Goal: Check status: Check status

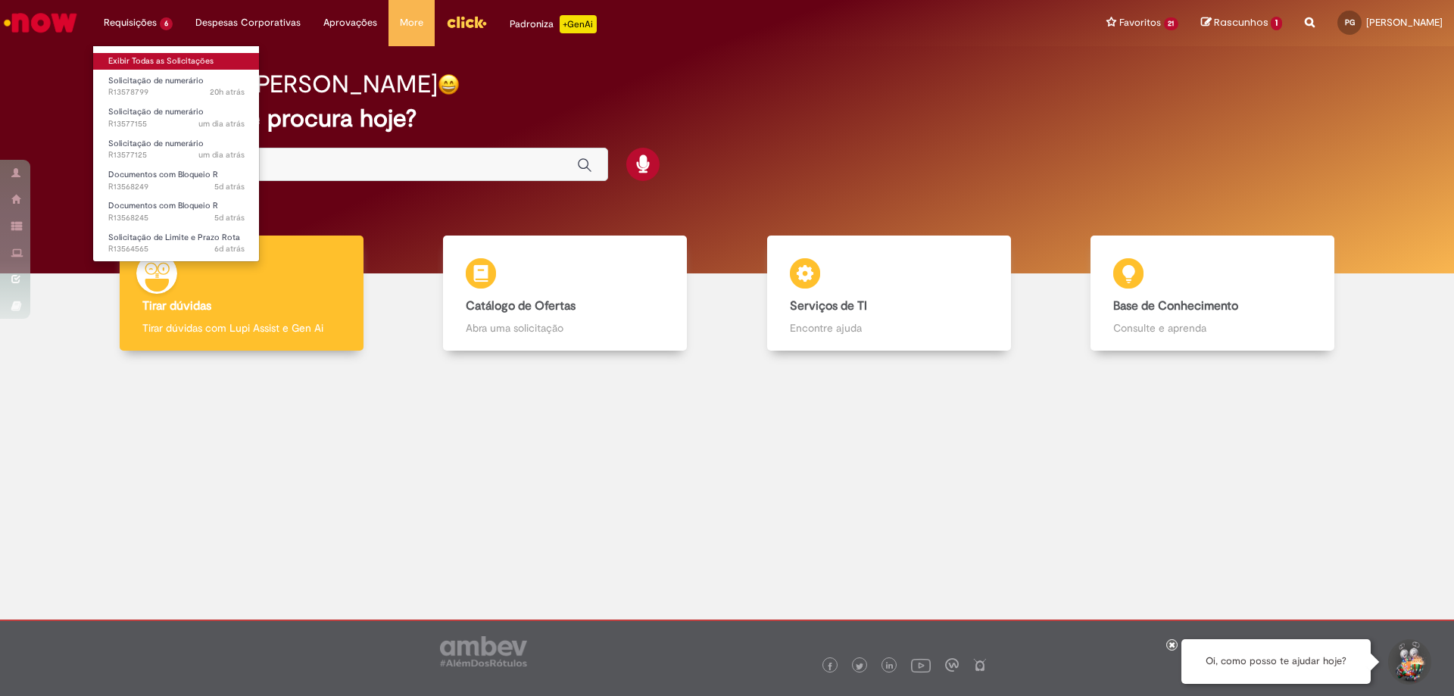
click at [141, 64] on link "Exibir Todas as Solicitações" at bounding box center [176, 61] width 167 height 17
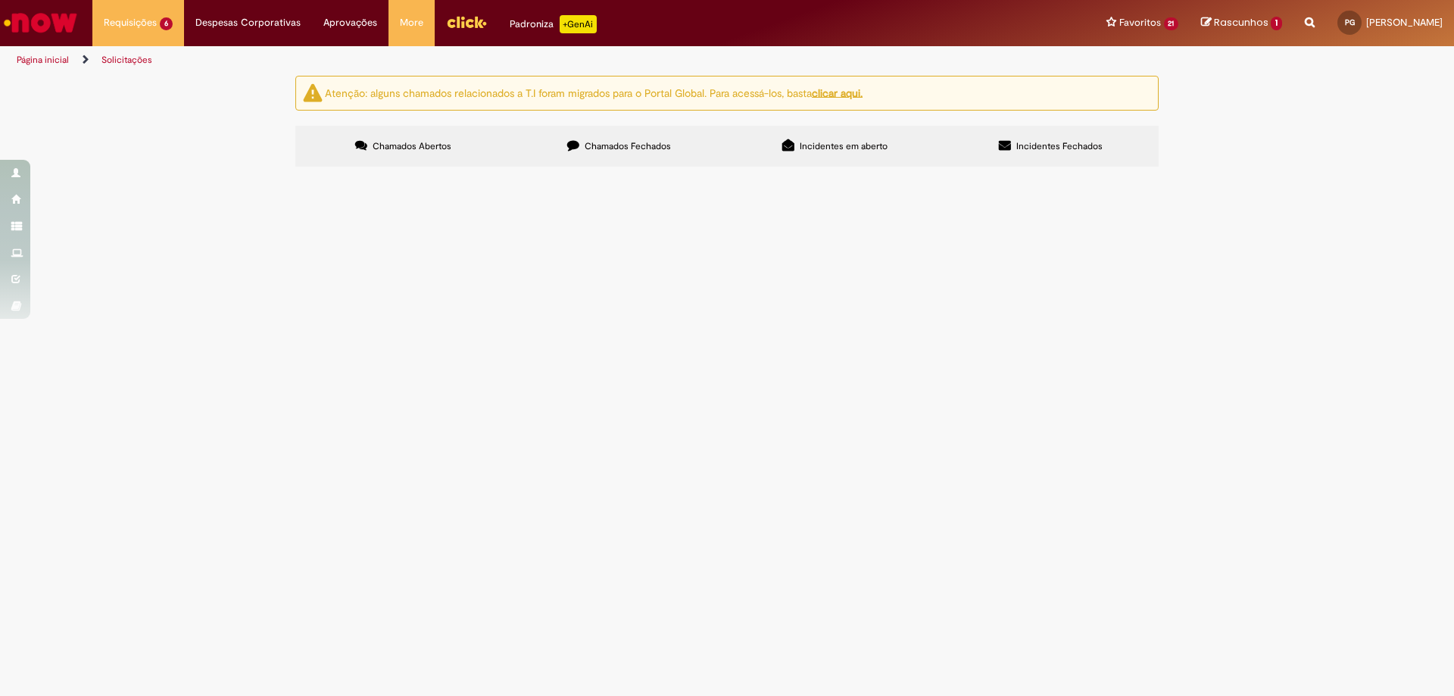
click at [0, 0] on span "CFTV - [GEOGRAPHIC_DATA] Duplicata 5778 / 1" at bounding box center [0, 0] width 0 height 0
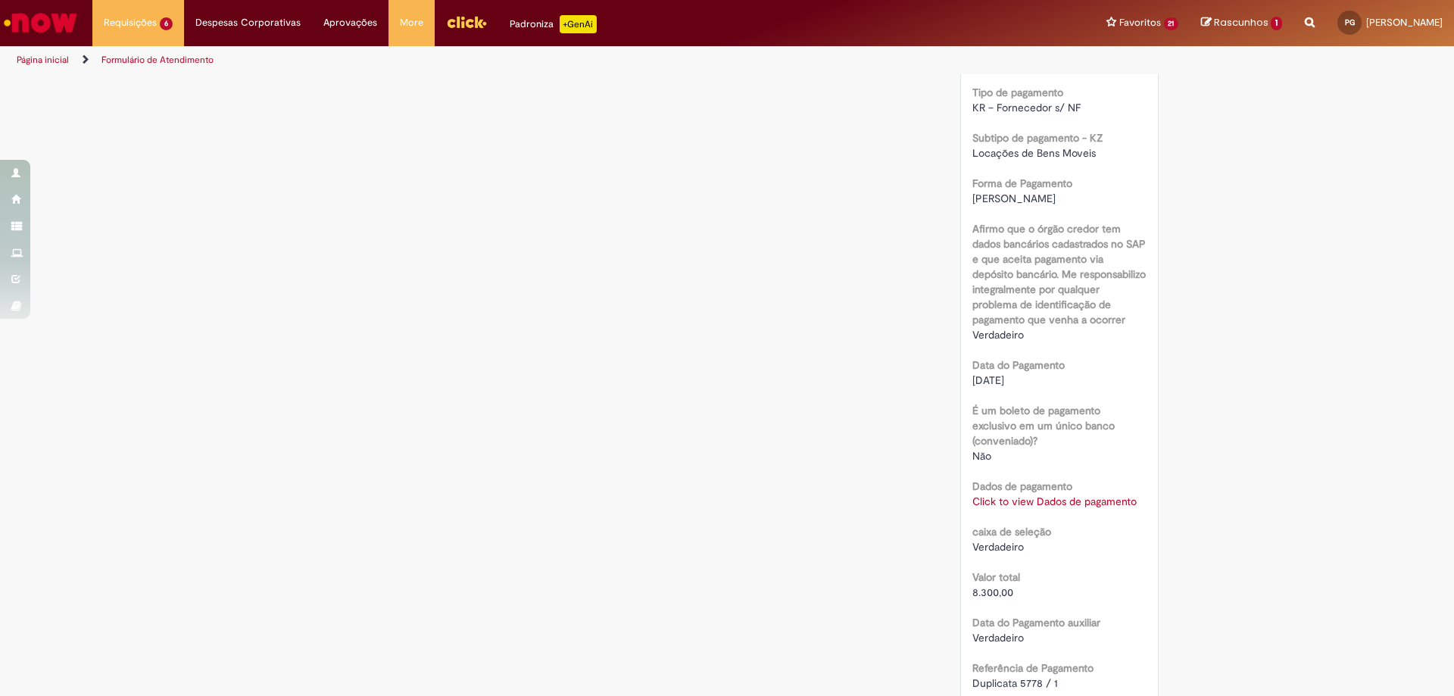
scroll to position [1212, 0]
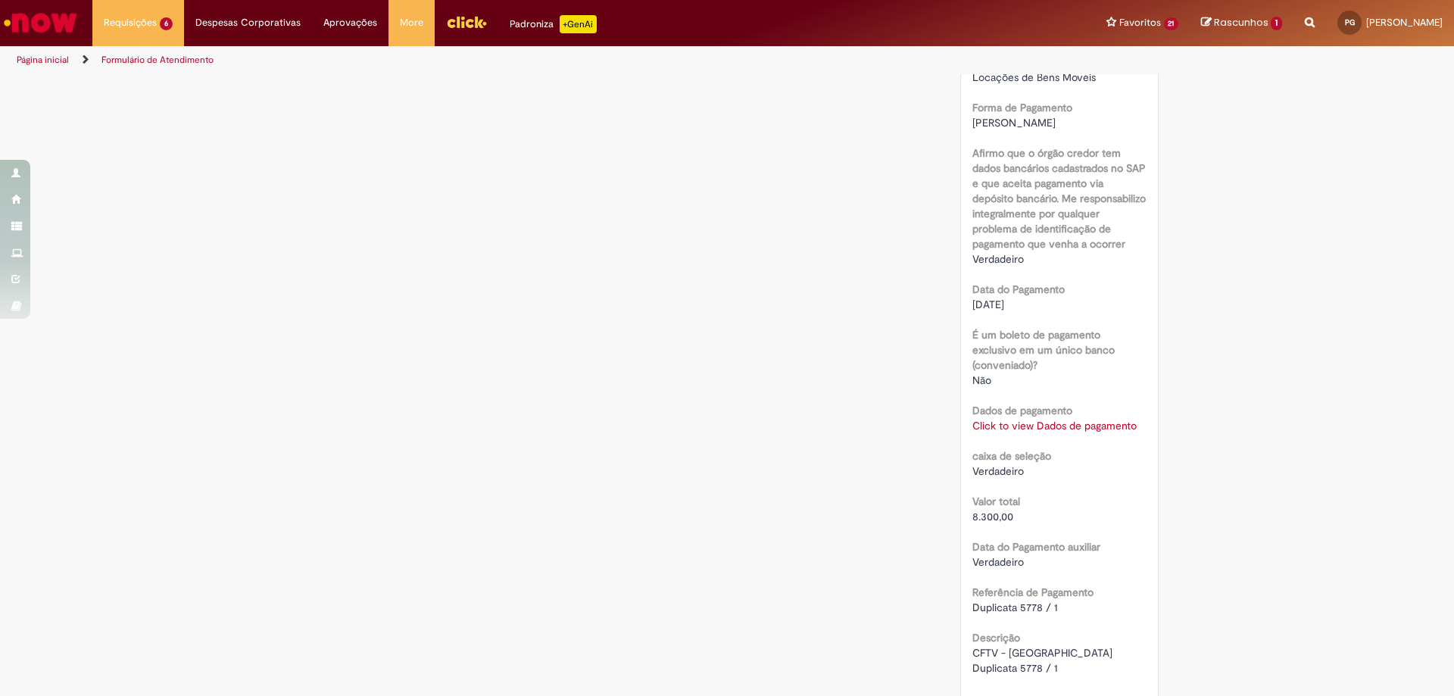
click at [1060, 419] on link "Click to view Dados de pagamento" at bounding box center [1055, 426] width 164 height 14
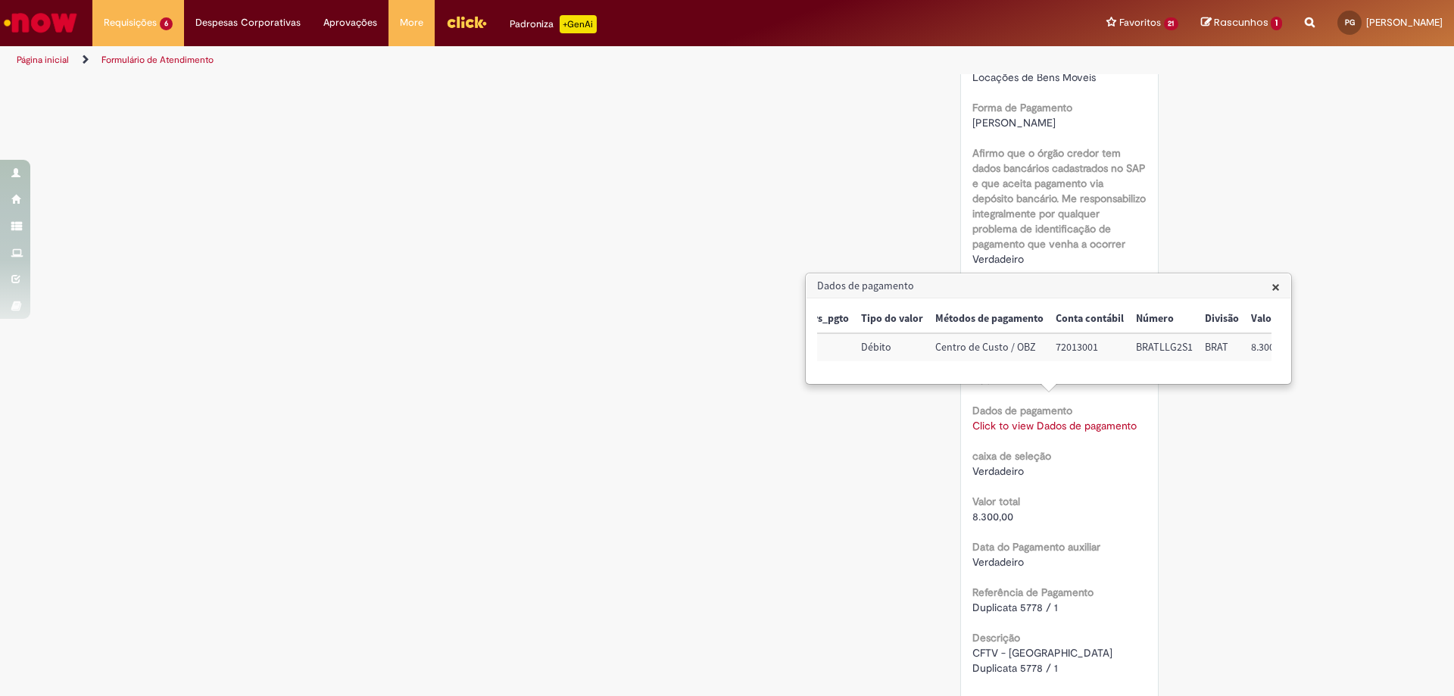
scroll to position [0, 73]
click at [1278, 289] on span "×" at bounding box center [1276, 286] width 8 height 20
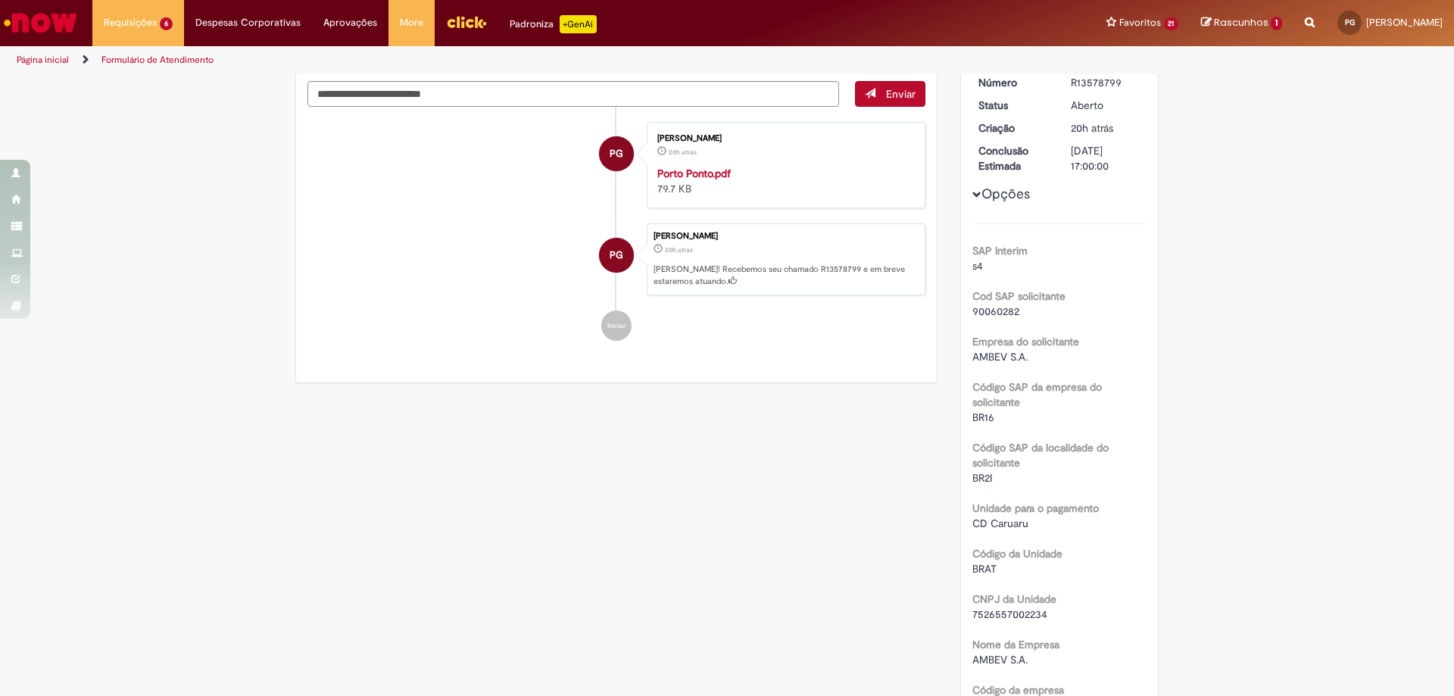
scroll to position [54, 0]
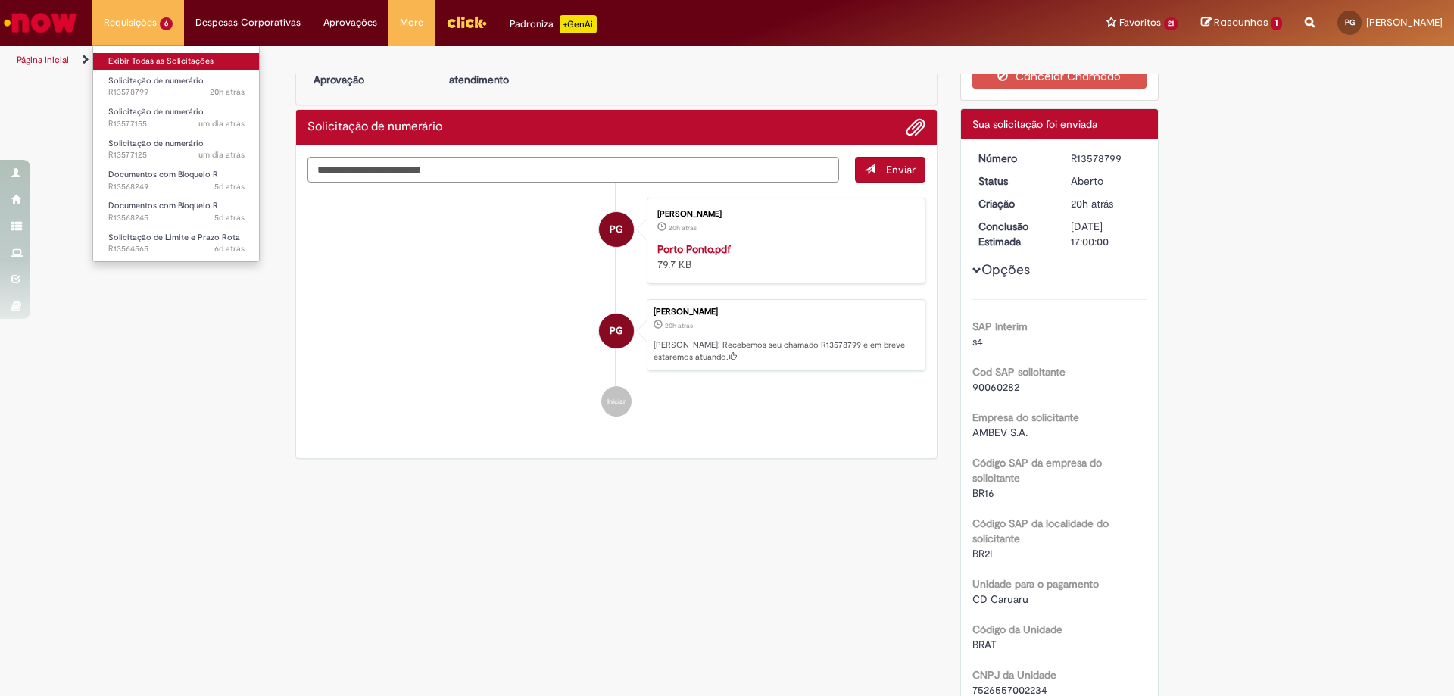
click at [139, 61] on link "Exibir Todas as Solicitações" at bounding box center [176, 61] width 167 height 17
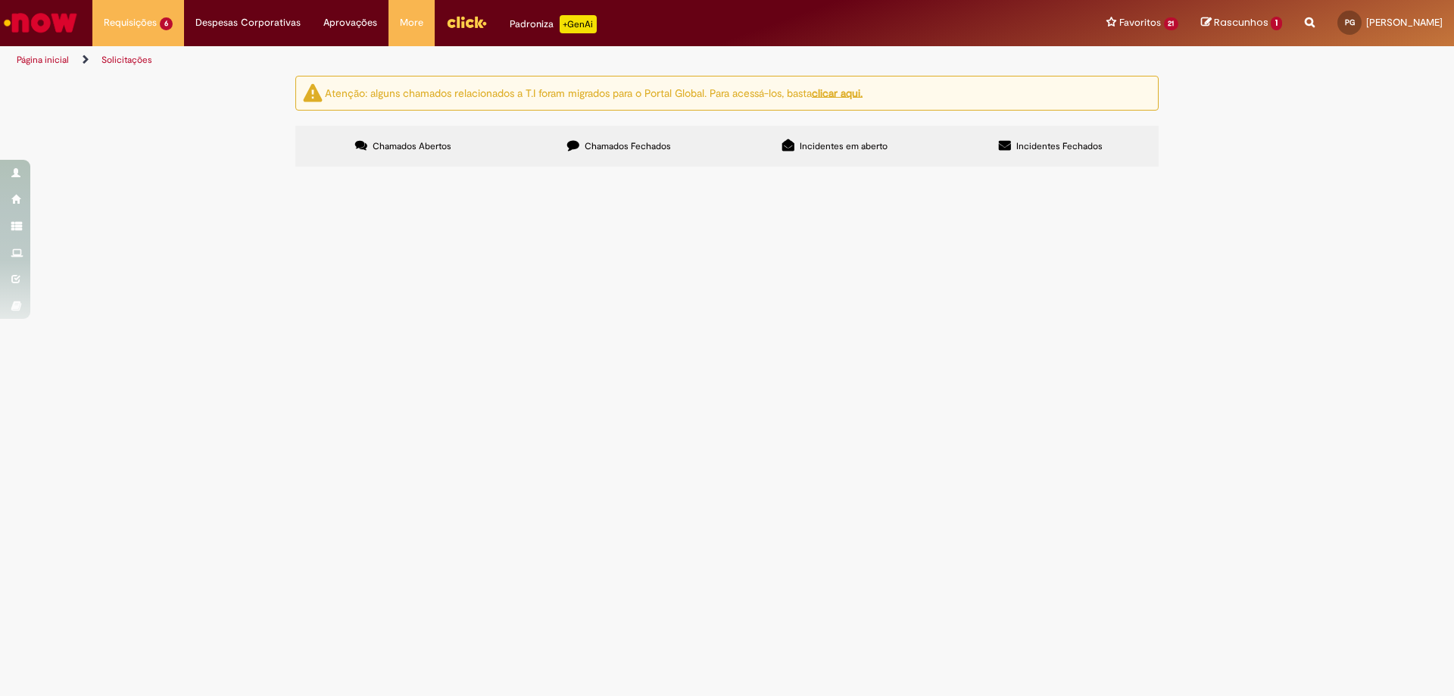
click at [0, 0] on span "Boa tarde. Por favor, desbloquear NF para pagamento" at bounding box center [0, 0] width 0 height 0
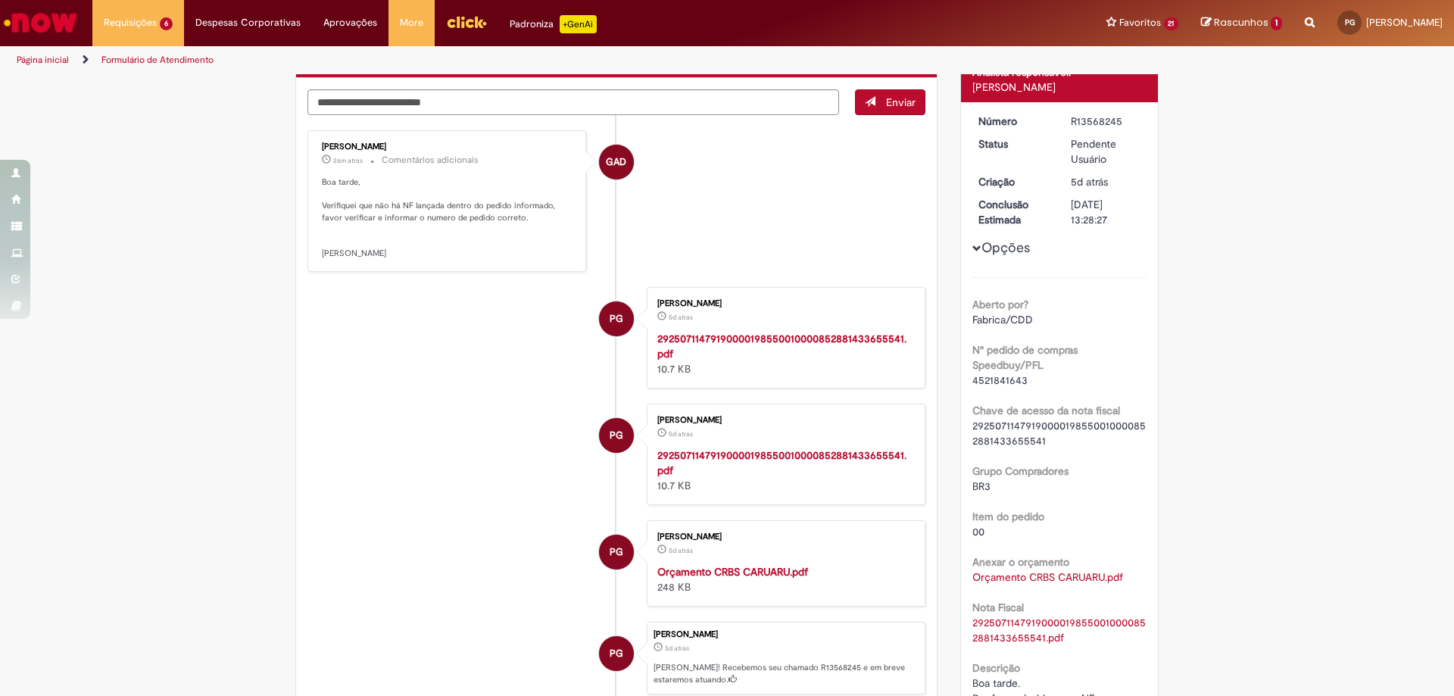
scroll to position [76, 0]
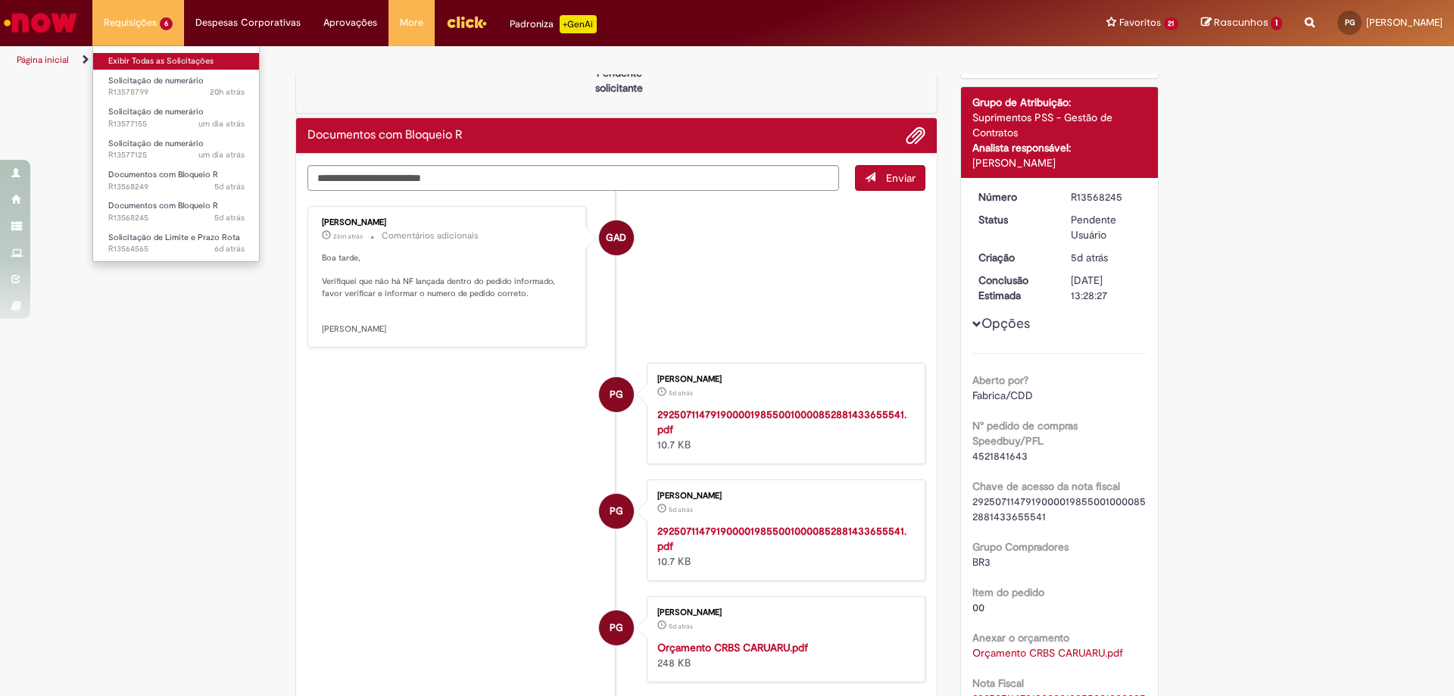
click at [142, 61] on link "Exibir Todas as Solicitações" at bounding box center [176, 61] width 167 height 17
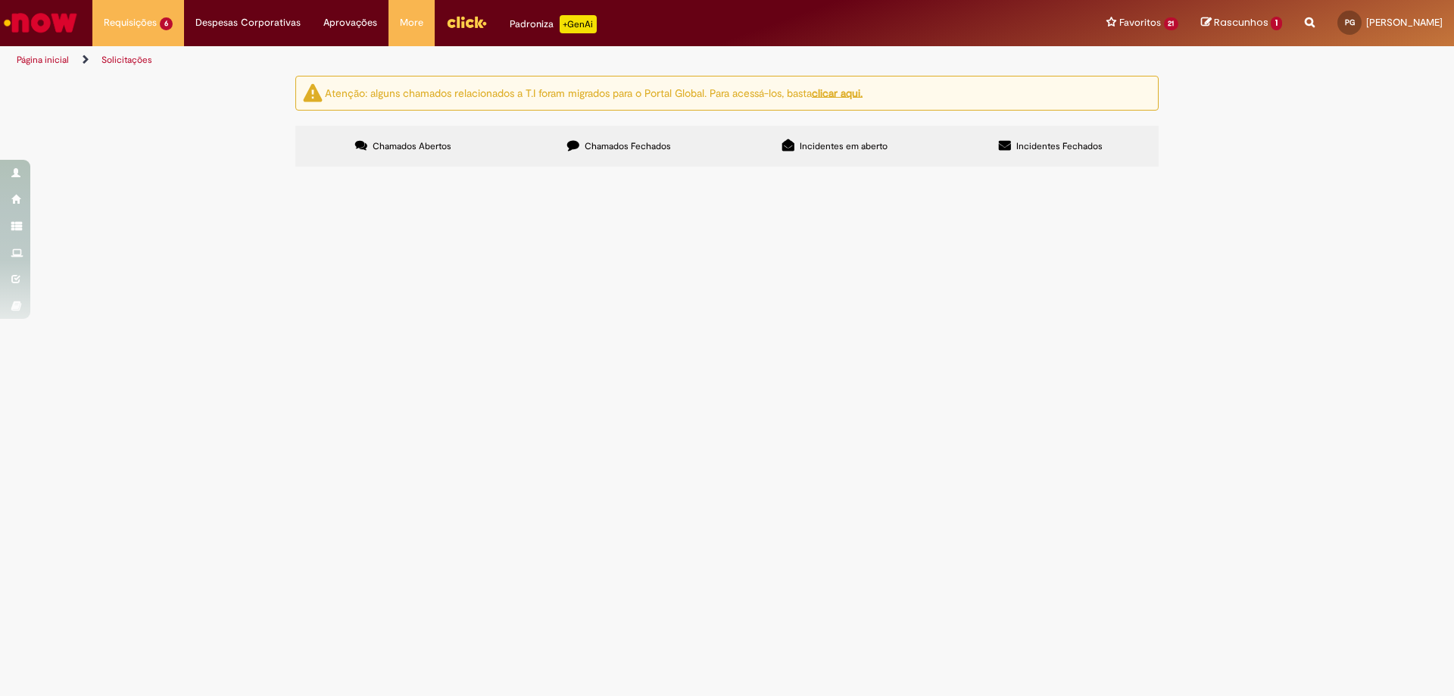
click at [0, 0] on span "CFTV - [GEOGRAPHIC_DATA] Duplicata 5778 / 1" at bounding box center [0, 0] width 0 height 0
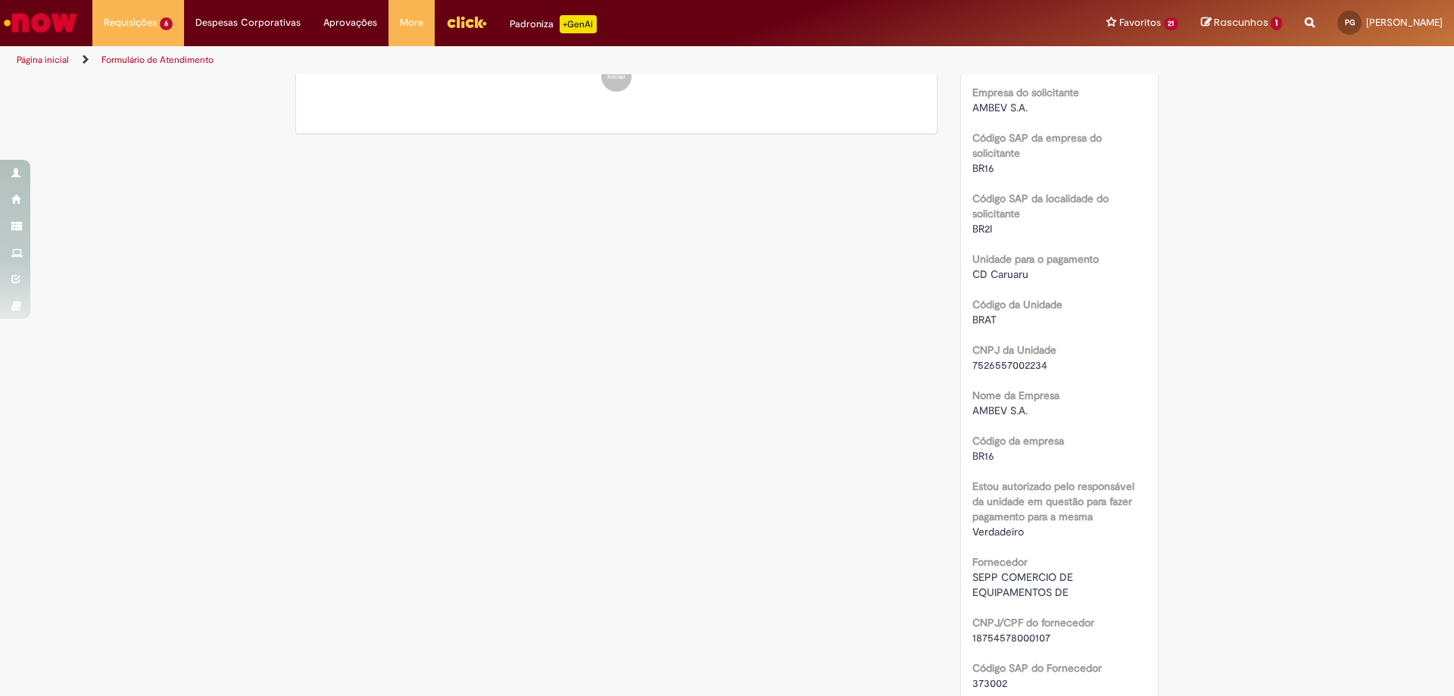
scroll to position [454, 0]
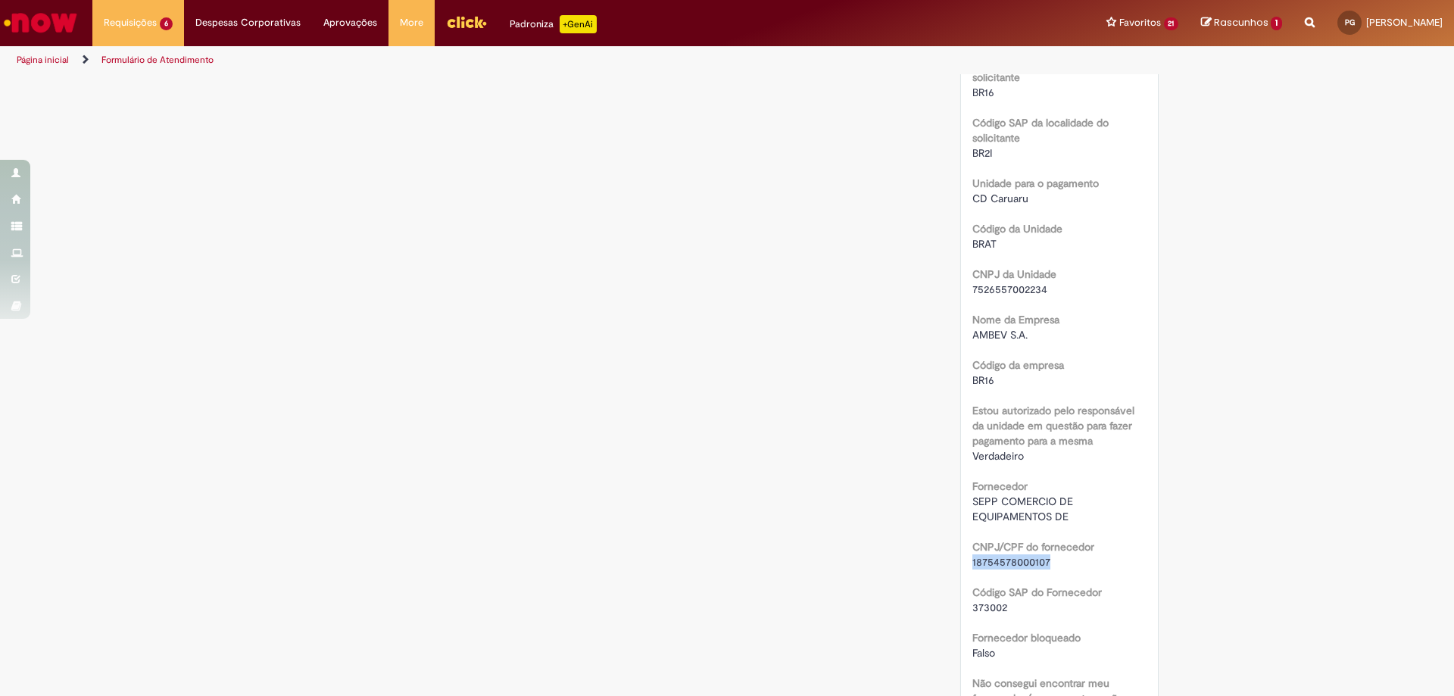
drag, startPoint x: 1045, startPoint y: 563, endPoint x: 965, endPoint y: 567, distance: 79.6
click at [965, 567] on div "Número R13578799 Status [GEOGRAPHIC_DATA] Criação 21h atrás 21 horas atrás Conc…" at bounding box center [1060, 597] width 198 height 1717
copy span "18754578000107"
